Goal: Download file/media

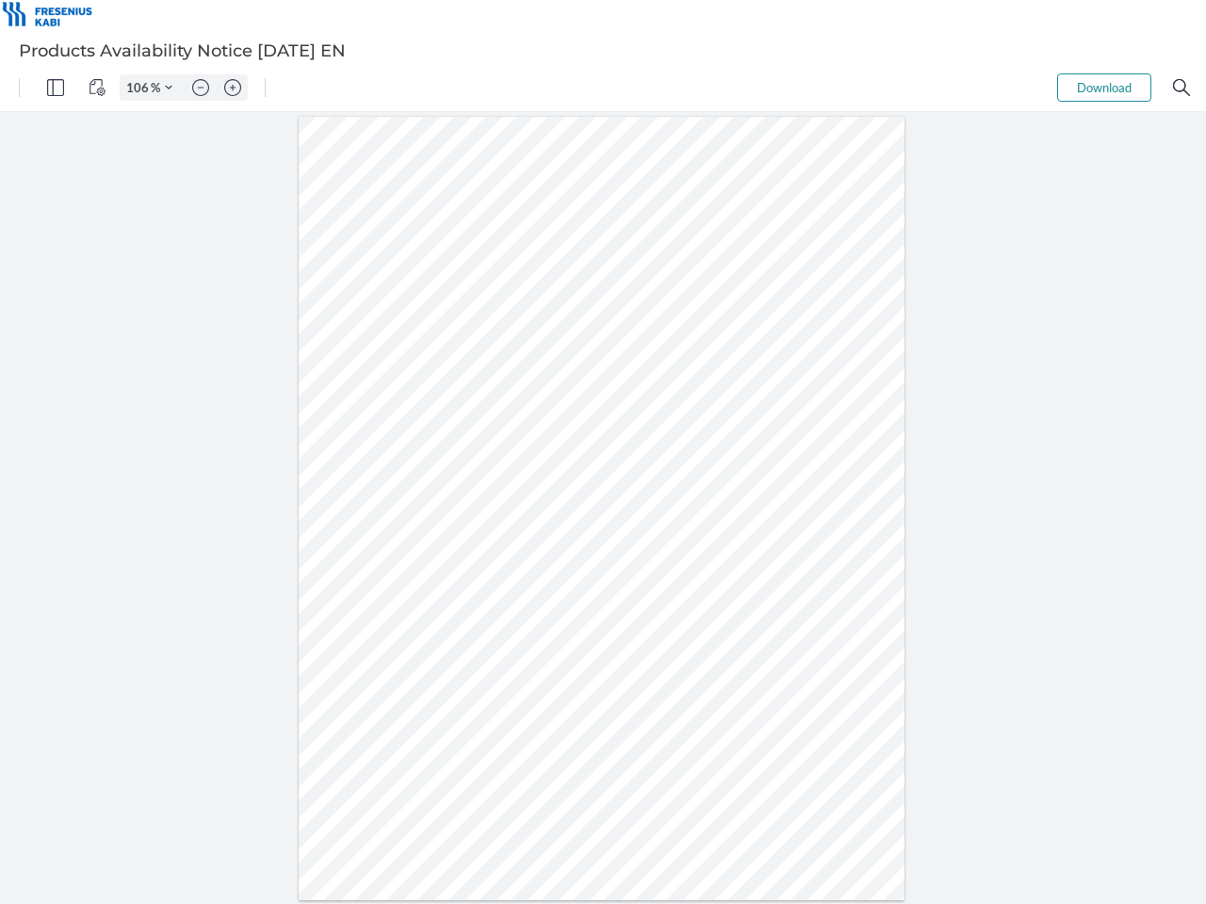
click at [56, 88] on img "Panel" at bounding box center [55, 87] width 17 height 17
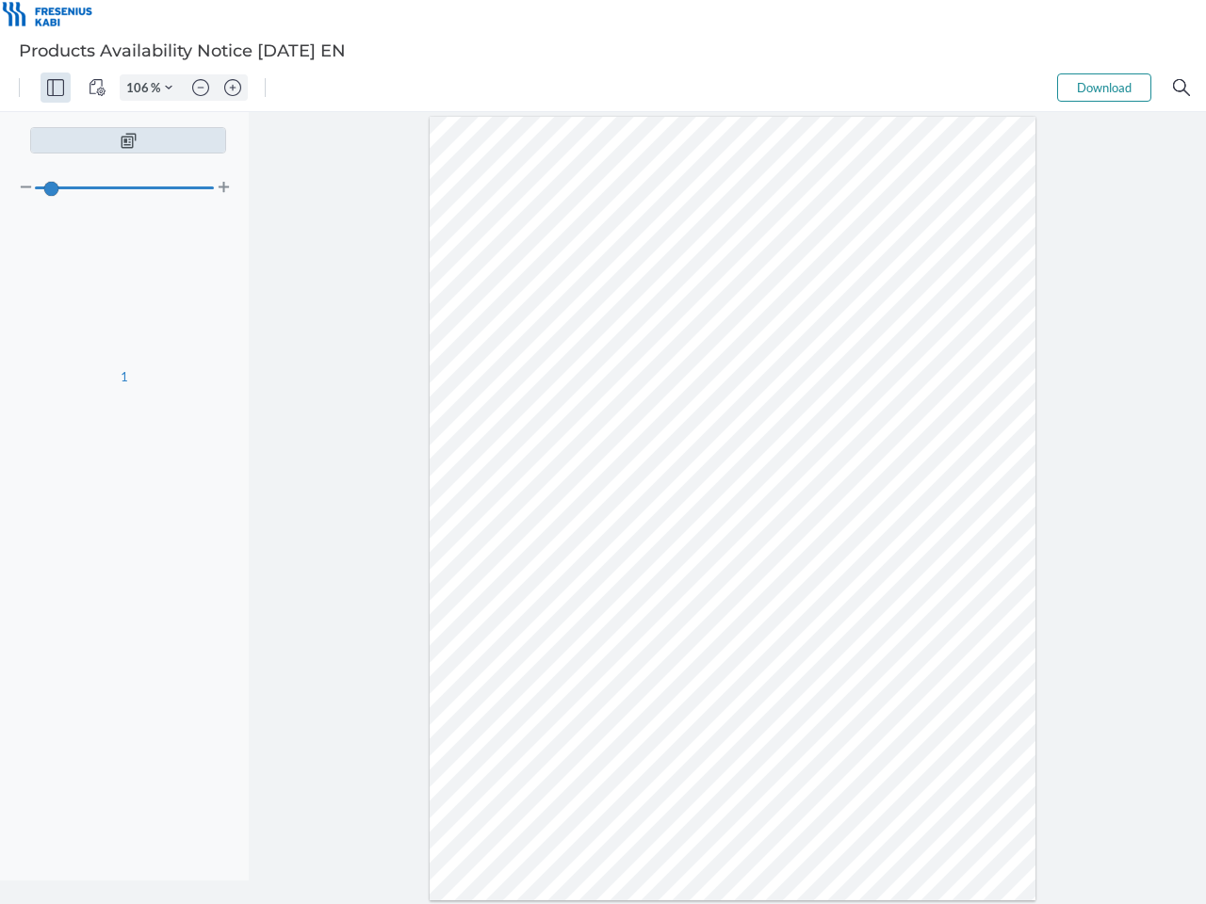
click at [97, 88] on img "View Controls" at bounding box center [97, 87] width 17 height 17
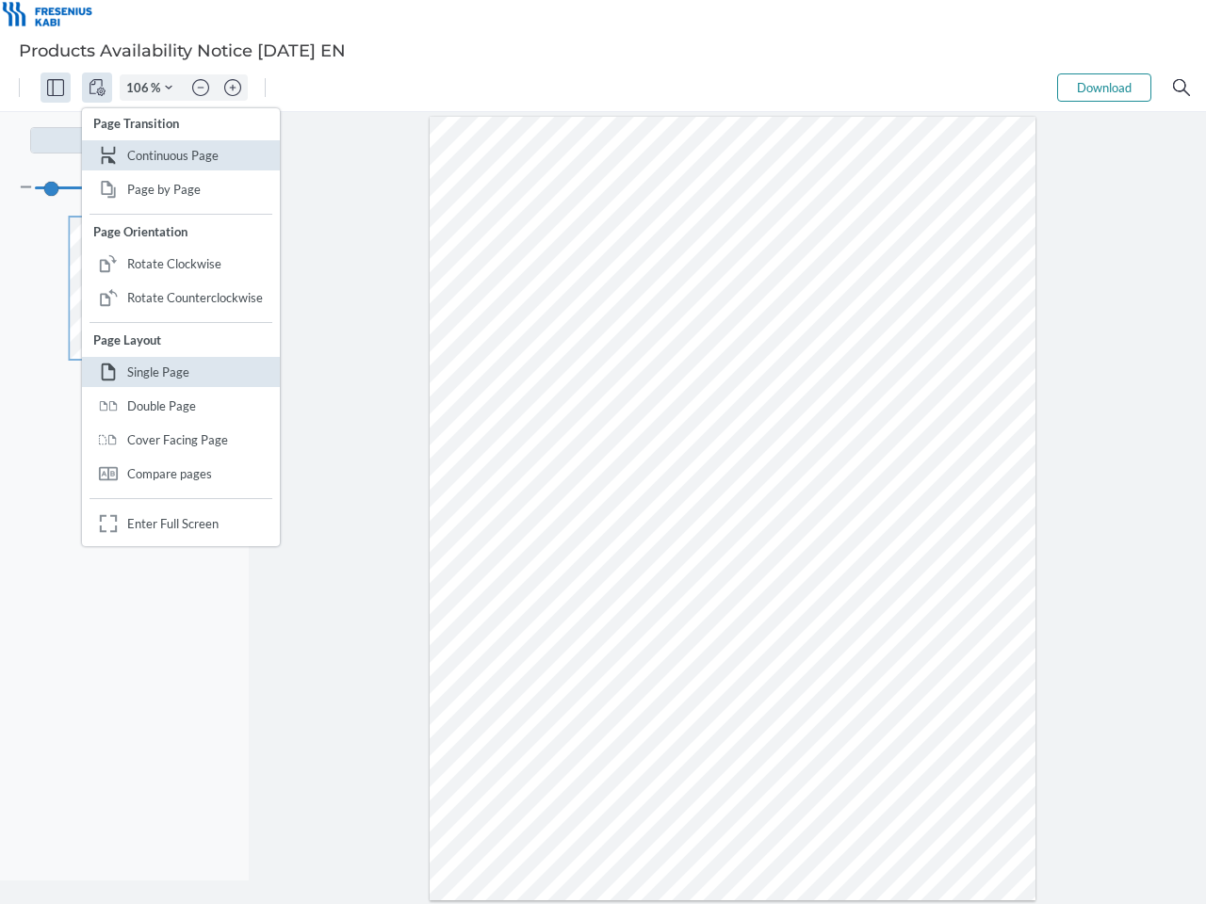
click at [140, 88] on input "106" at bounding box center [136, 87] width 30 height 17
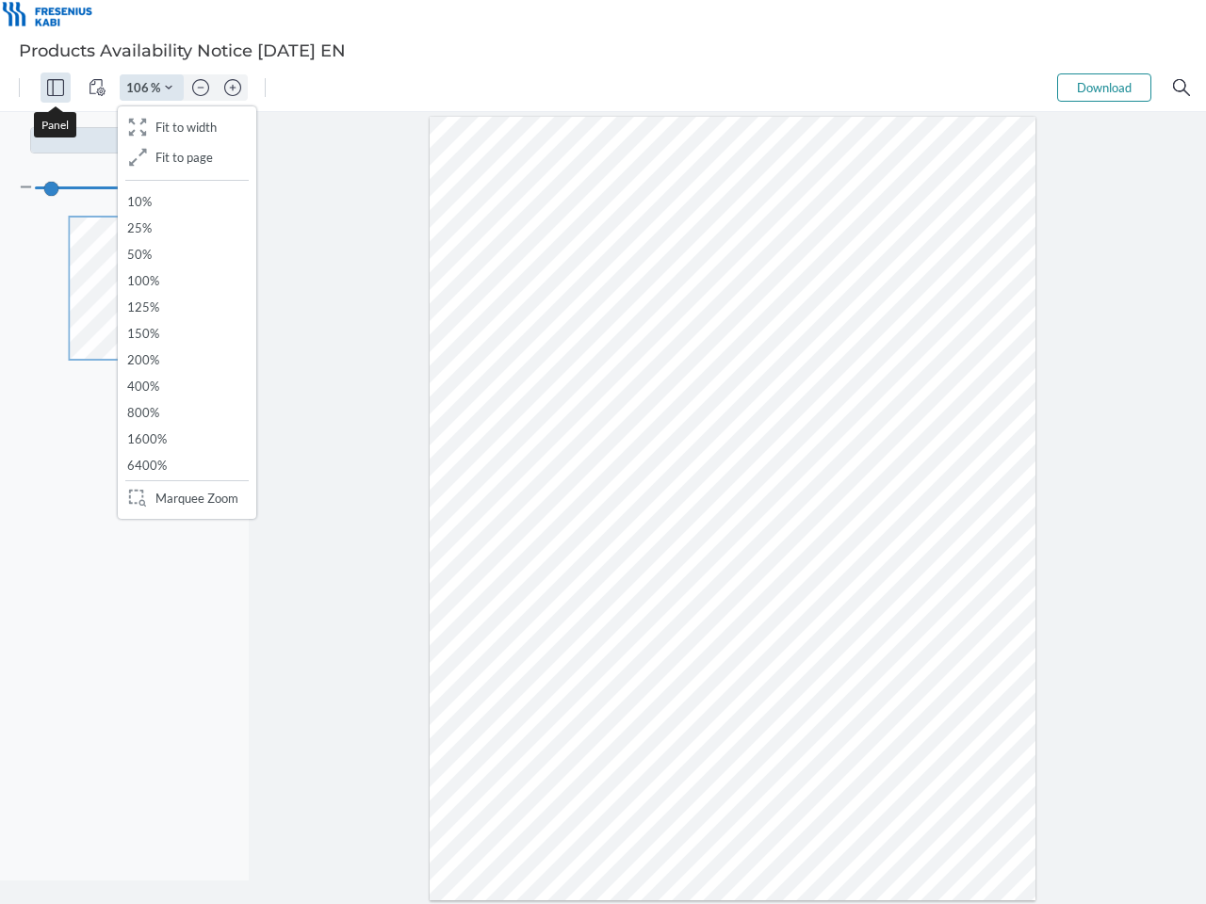
click at [169, 88] on img "Zoom Controls" at bounding box center [169, 88] width 8 height 8
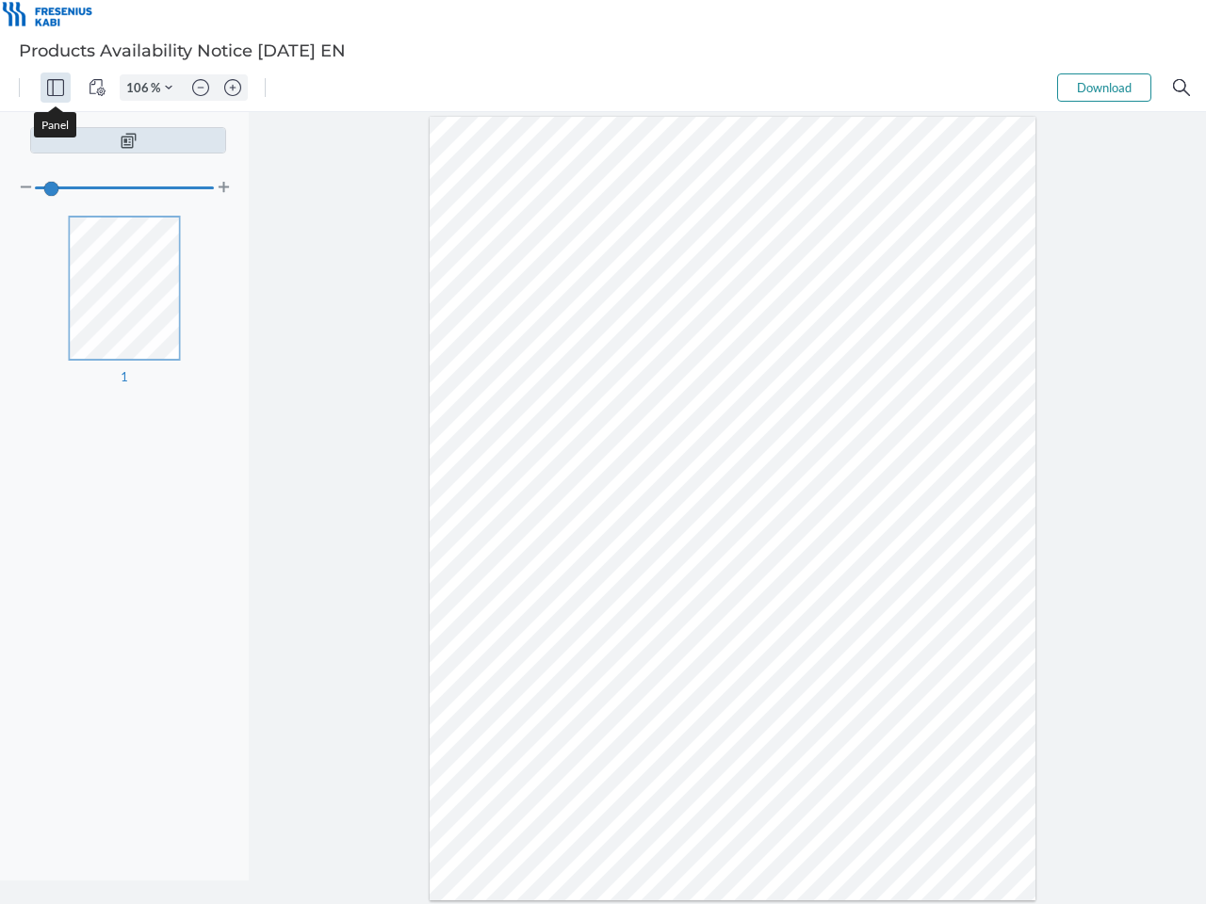
click at [201, 88] on img "Zoom out" at bounding box center [200, 87] width 17 height 17
click at [233, 88] on img "Zoom in" at bounding box center [232, 87] width 17 height 17
type input "106"
click at [1104, 88] on button "Download" at bounding box center [1104, 87] width 94 height 28
click at [1181, 88] on img "Search" at bounding box center [1181, 87] width 17 height 17
